Goal: Task Accomplishment & Management: Manage account settings

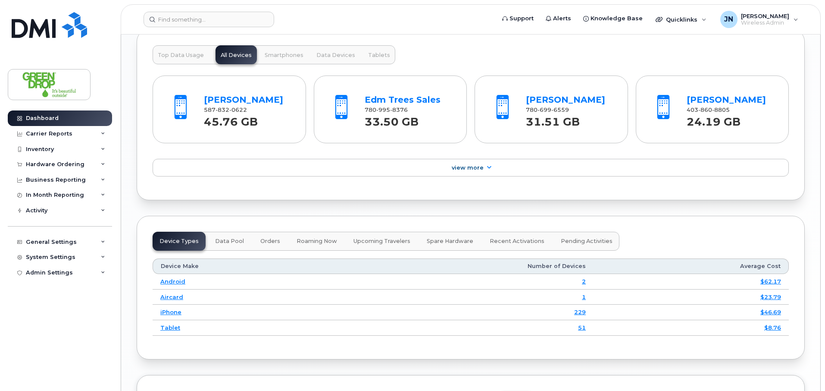
scroll to position [937, 0]
click at [170, 296] on link "Aircard" at bounding box center [171, 295] width 23 height 7
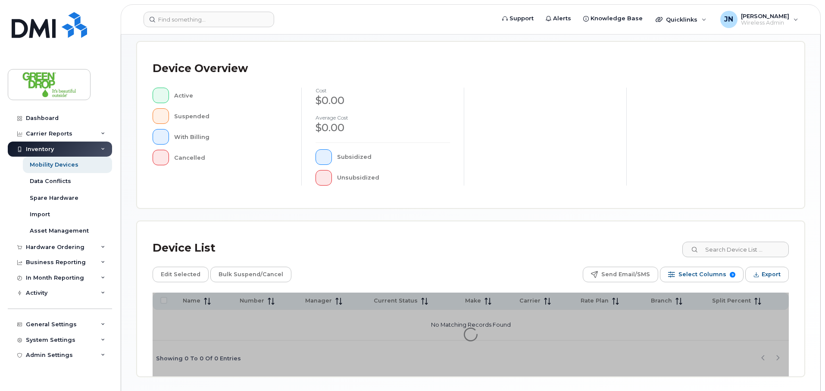
scroll to position [202, 0]
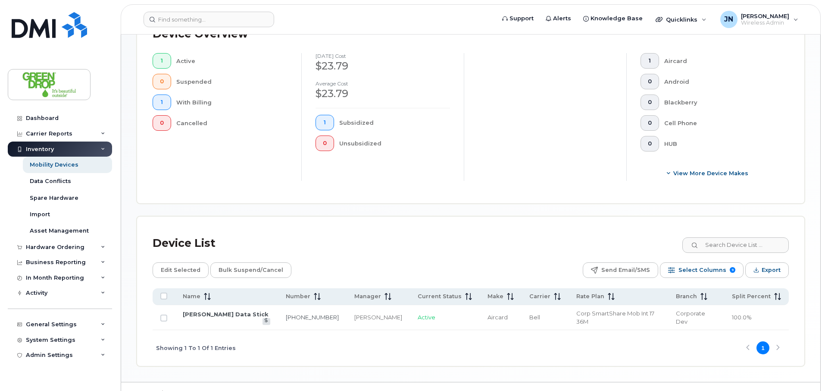
scroll to position [233, 0]
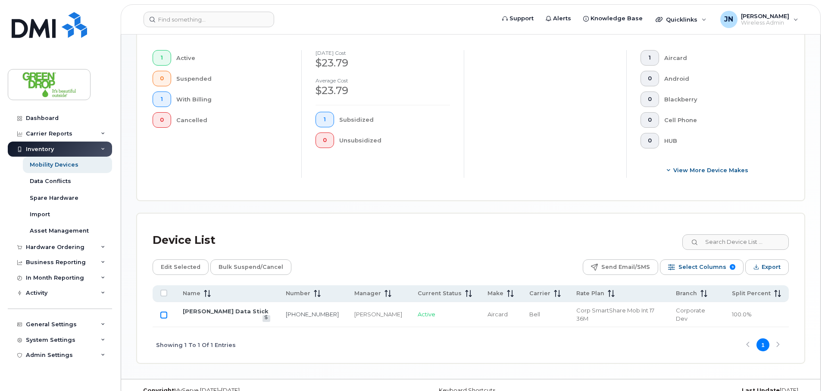
click at [165, 311] on input "Row Unselected" at bounding box center [163, 314] width 7 height 7
checkbox input "true"
click at [226, 262] on span "Bulk Suspend/Cancel" at bounding box center [251, 266] width 65 height 13
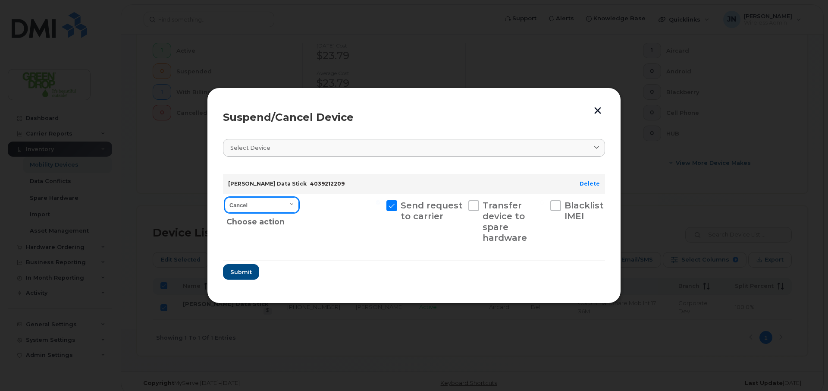
click at [273, 205] on select "Cancel Suspend - Extend Suspension Suspend - Reduced Rate Suspend - Full Rate S…" at bounding box center [262, 205] width 74 height 16
select select "[object Object]"
click at [225, 197] on select "Cancel Suspend - Extend Suspension Suspend - Reduced Rate Suspend - Full Rate S…" at bounding box center [262, 205] width 74 height 16
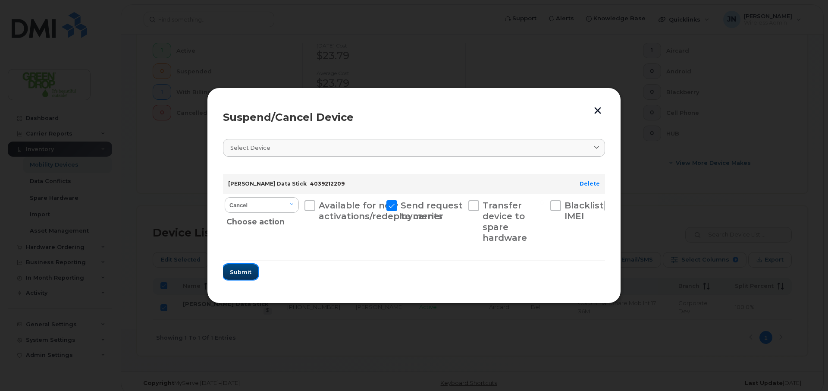
click at [244, 273] on span "Submit" at bounding box center [241, 272] width 22 height 8
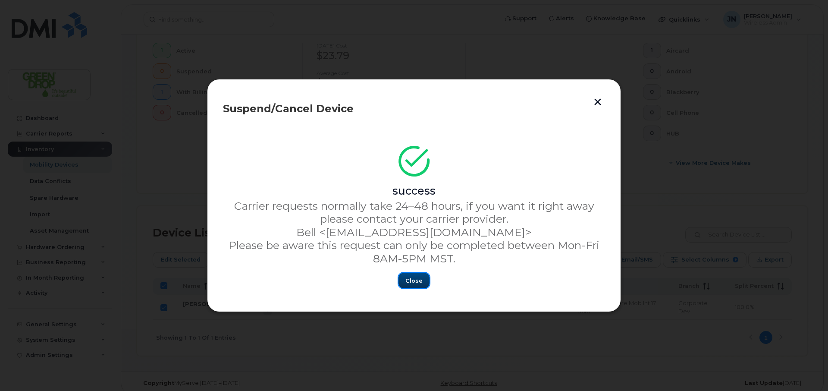
click at [421, 282] on span "Close" at bounding box center [413, 280] width 17 height 8
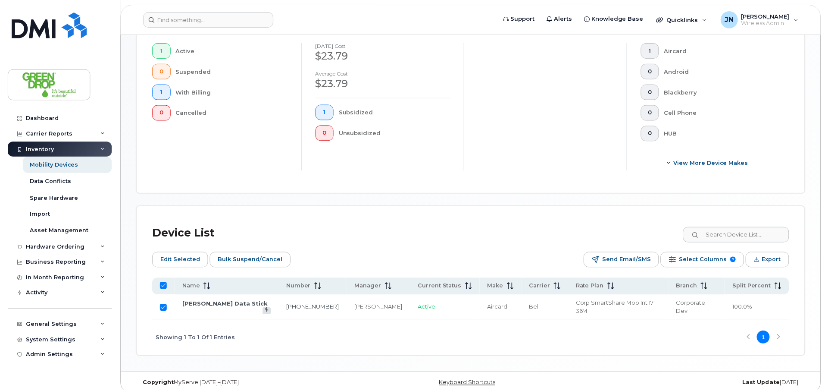
scroll to position [233, 0]
